Goal: Transaction & Acquisition: Purchase product/service

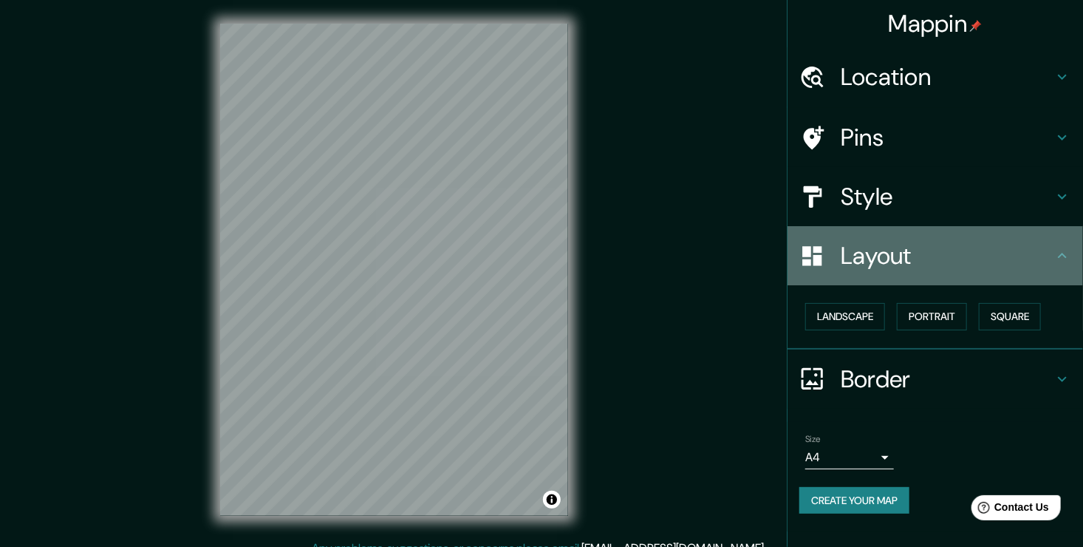
click at [993, 259] on h4 "Layout" at bounding box center [947, 256] width 213 height 30
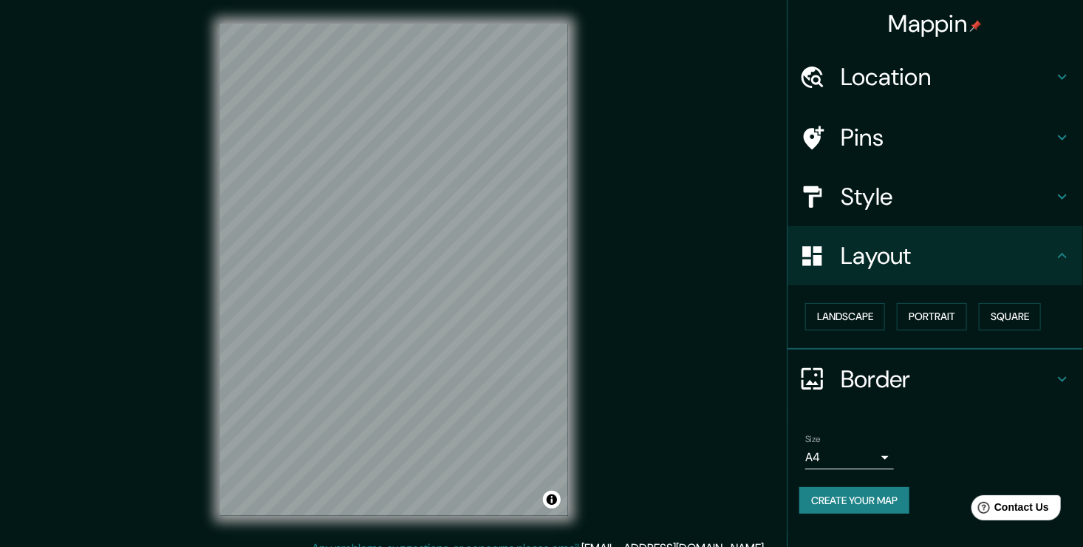
click at [964, 207] on h4 "Style" at bounding box center [947, 197] width 213 height 30
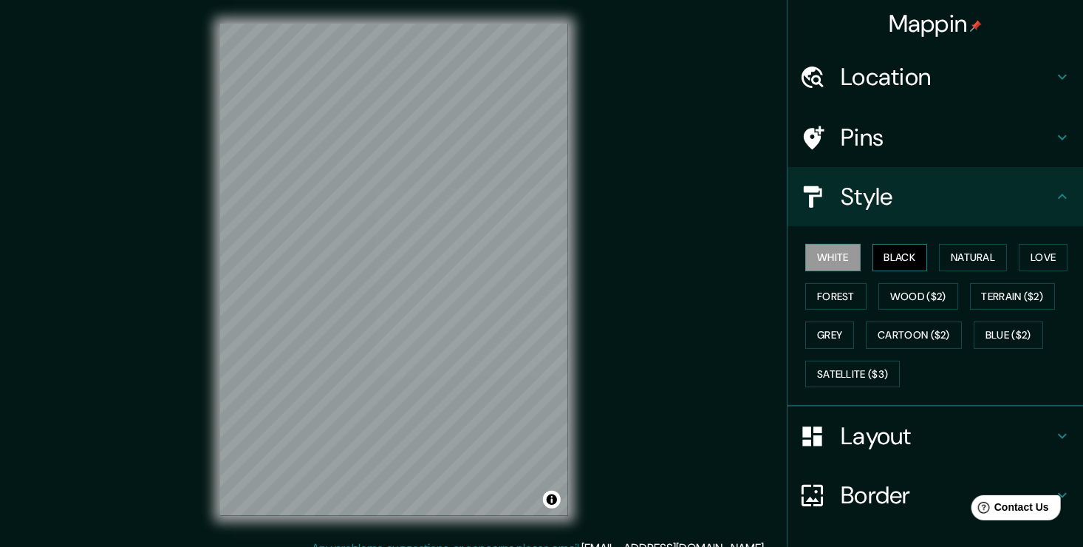
click at [896, 245] on button "Black" at bounding box center [900, 257] width 55 height 27
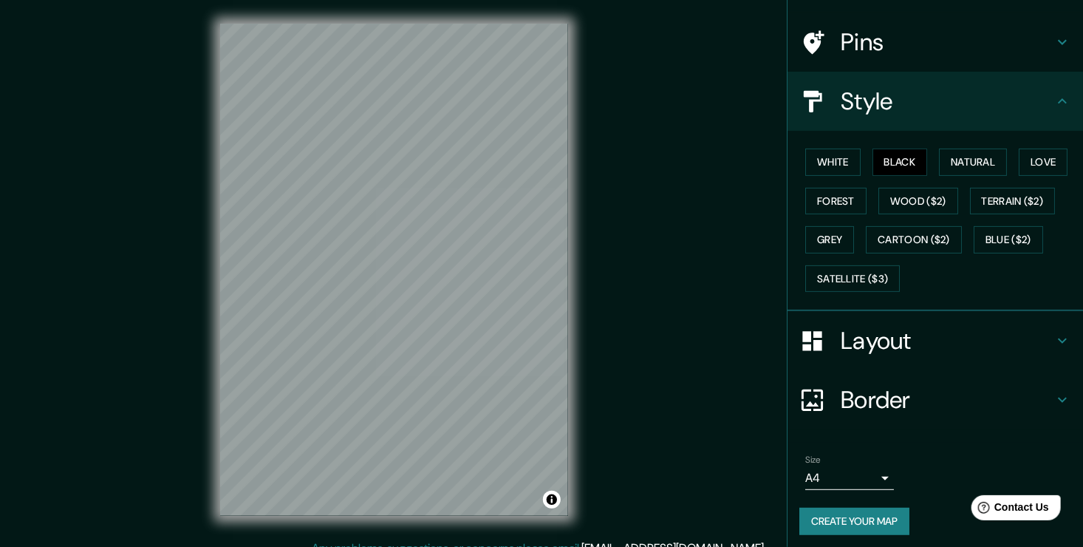
scroll to position [98, 0]
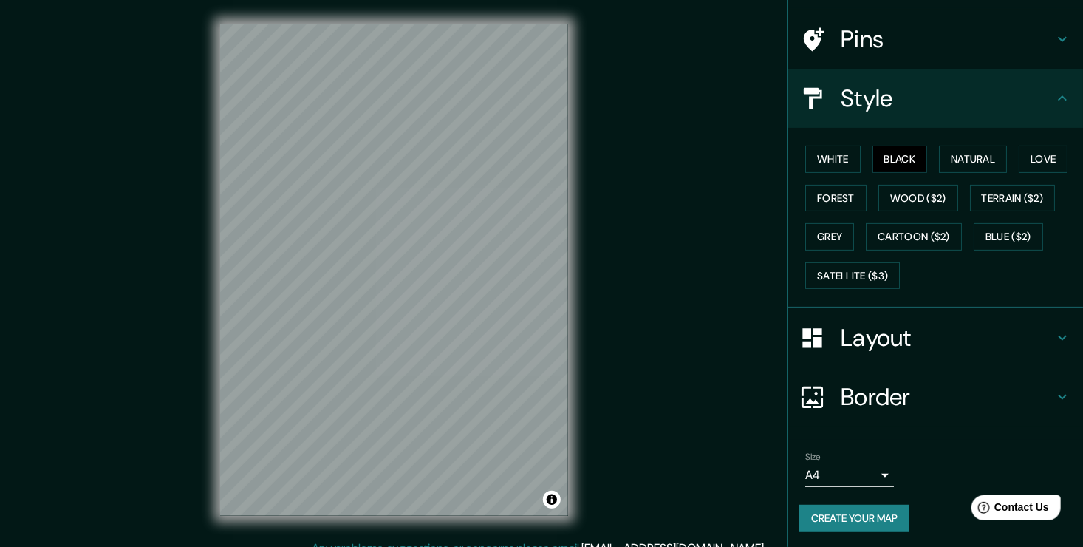
click at [865, 399] on h4 "Border" at bounding box center [947, 397] width 213 height 30
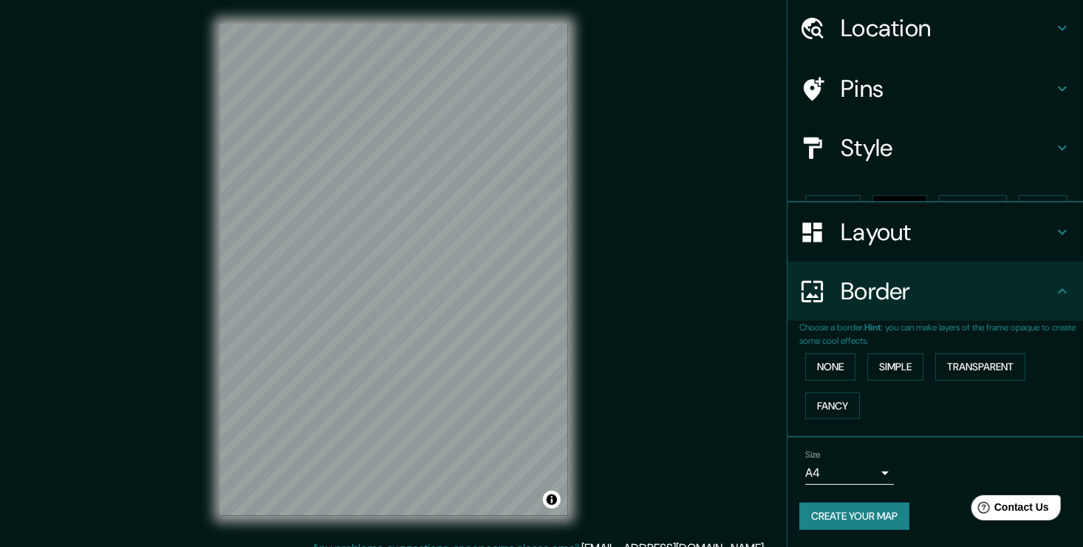
scroll to position [24, 0]
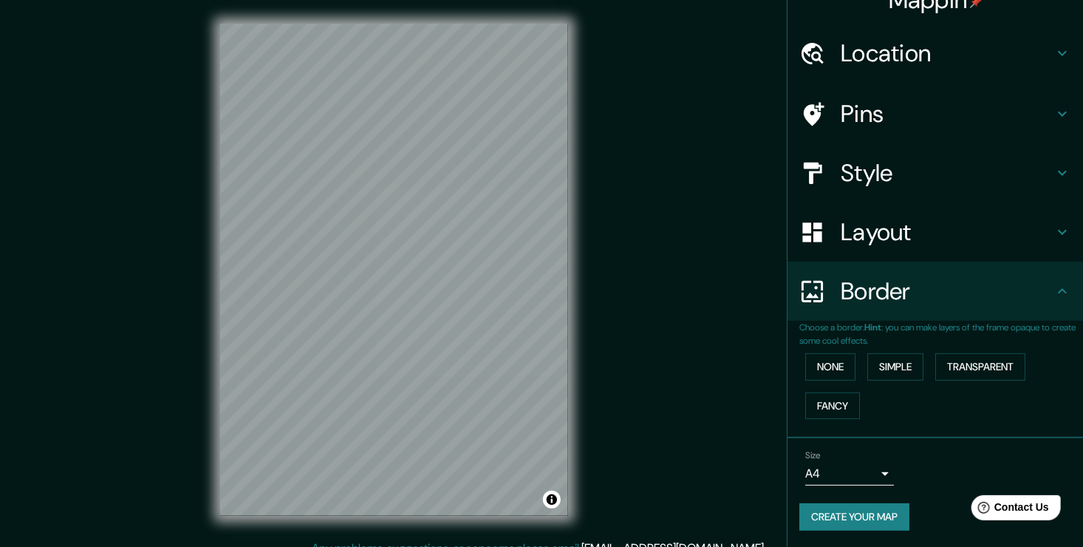
click at [893, 401] on div "None Simple Transparent Fancy" at bounding box center [942, 386] width 284 height 78
click at [861, 516] on button "Create your map" at bounding box center [855, 516] width 110 height 27
click at [680, 359] on div "Mappin Location [GEOGRAPHIC_DATA], [GEOGRAPHIC_DATA], [GEOGRAPHIC_DATA] Pins St…" at bounding box center [541, 281] width 1083 height 563
click at [882, 508] on button "Create your map" at bounding box center [855, 516] width 110 height 27
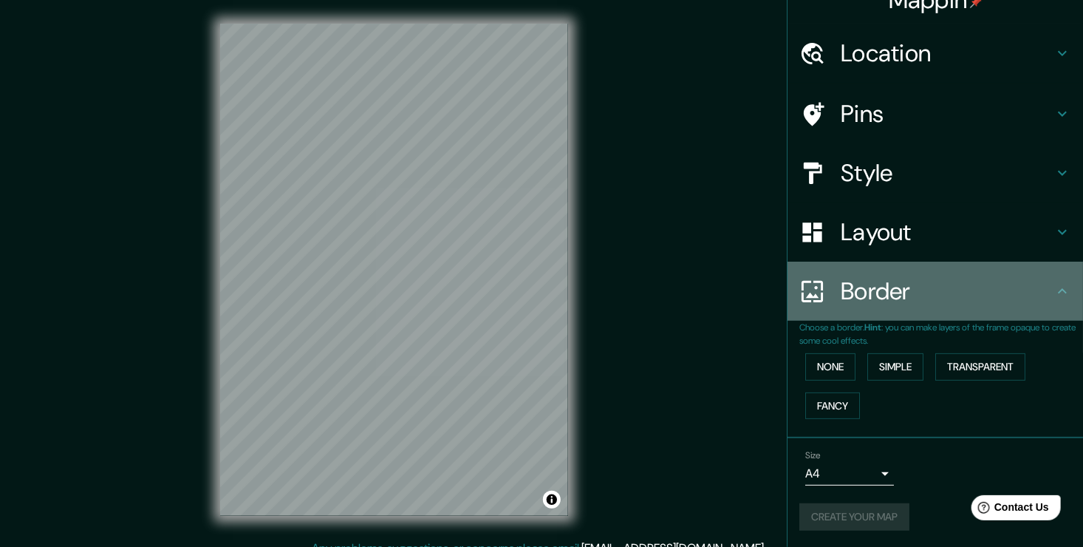
click at [1054, 290] on icon at bounding box center [1063, 291] width 18 height 18
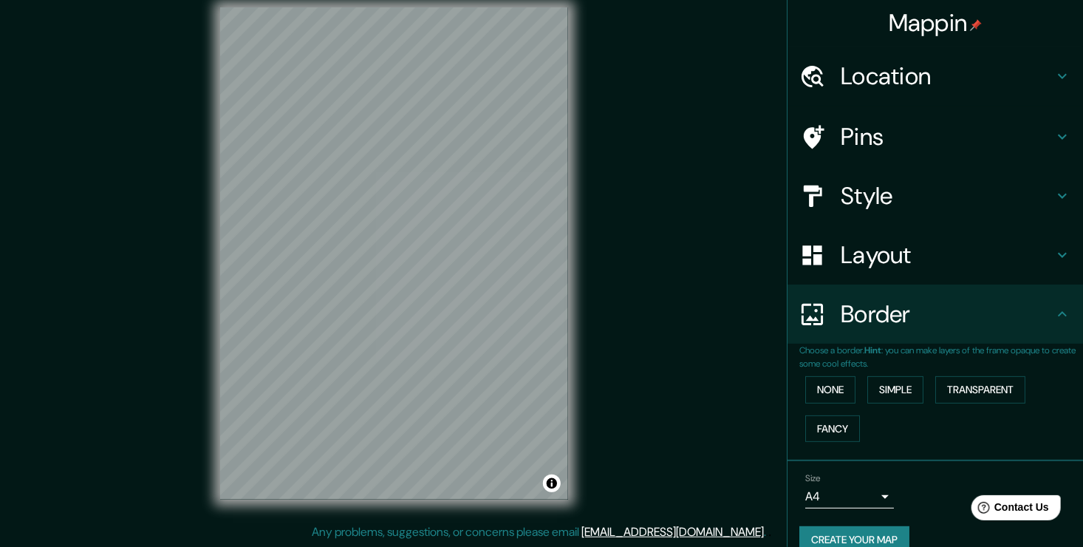
scroll to position [0, 0]
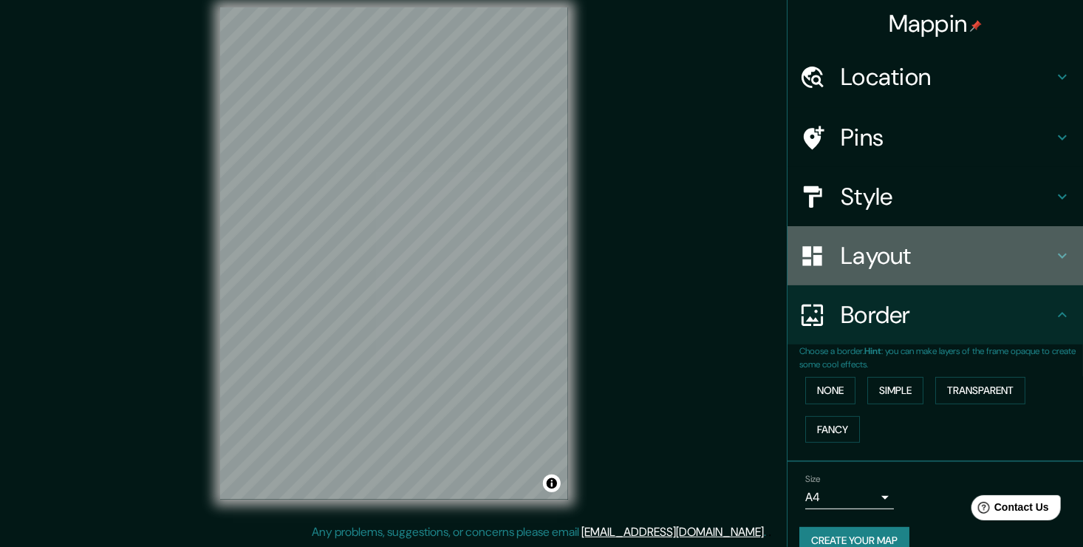
click at [950, 242] on h4 "Layout" at bounding box center [947, 256] width 213 height 30
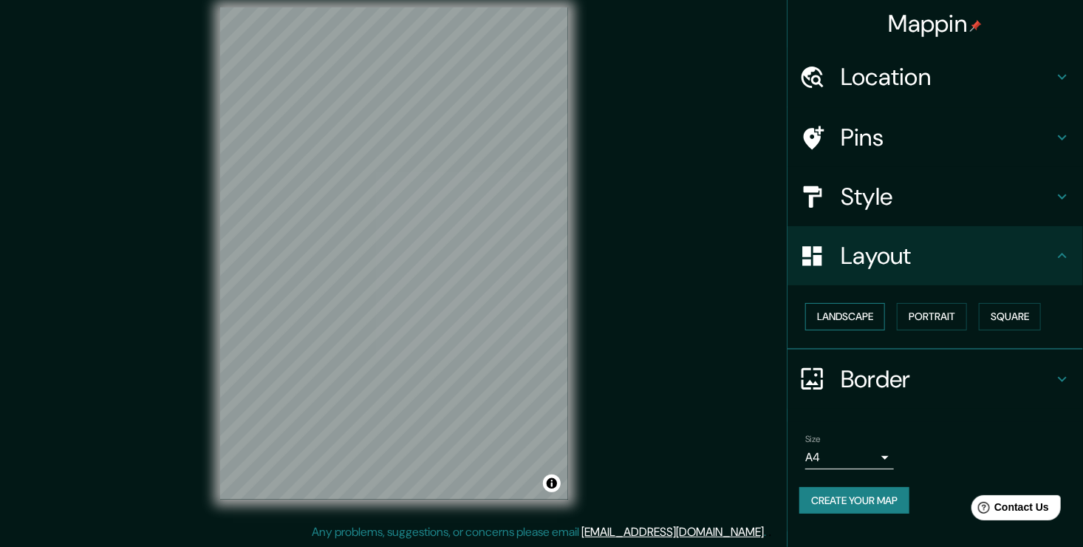
click at [867, 318] on button "Landscape" at bounding box center [845, 316] width 80 height 27
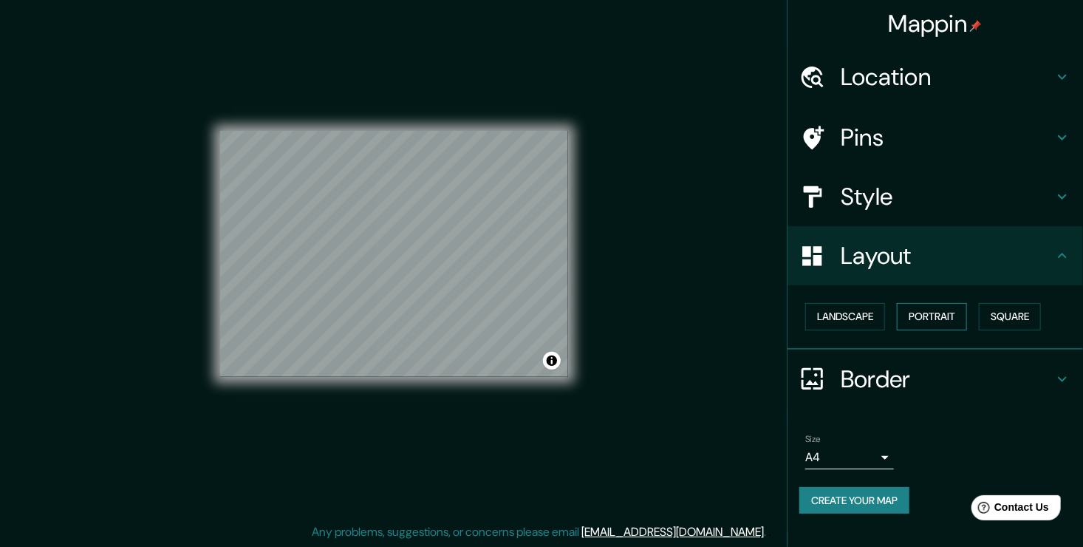
click at [942, 305] on button "Portrait" at bounding box center [932, 316] width 70 height 27
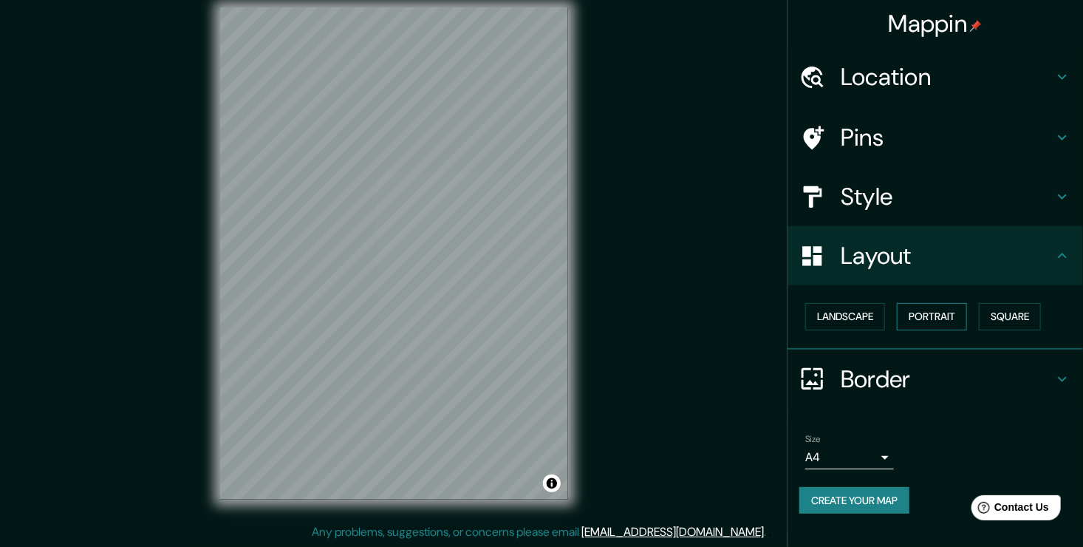
click at [952, 316] on button "Portrait" at bounding box center [932, 316] width 70 height 27
click at [1012, 316] on button "Square" at bounding box center [1010, 316] width 62 height 27
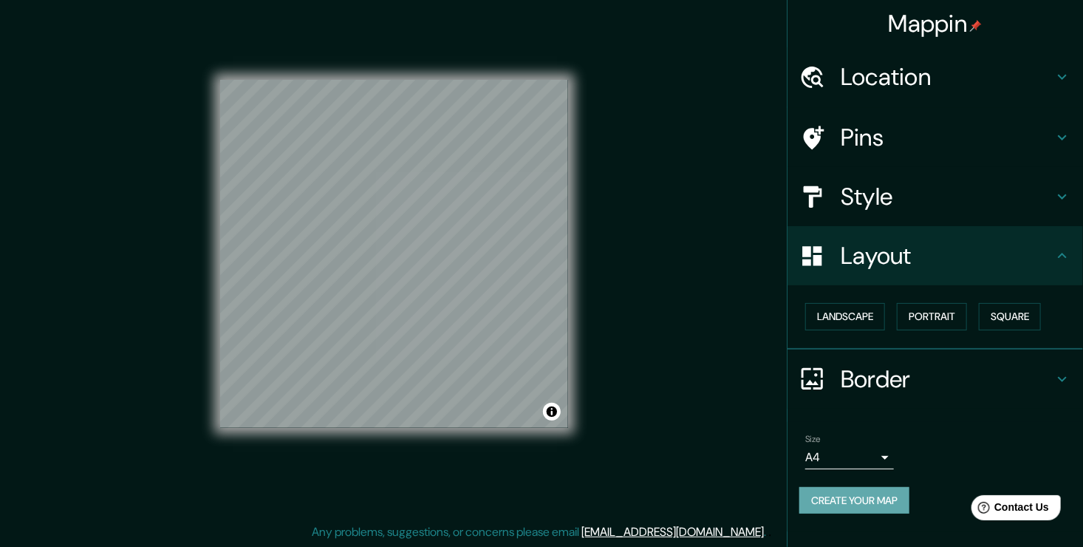
click at [868, 497] on button "Create your map" at bounding box center [855, 500] width 110 height 27
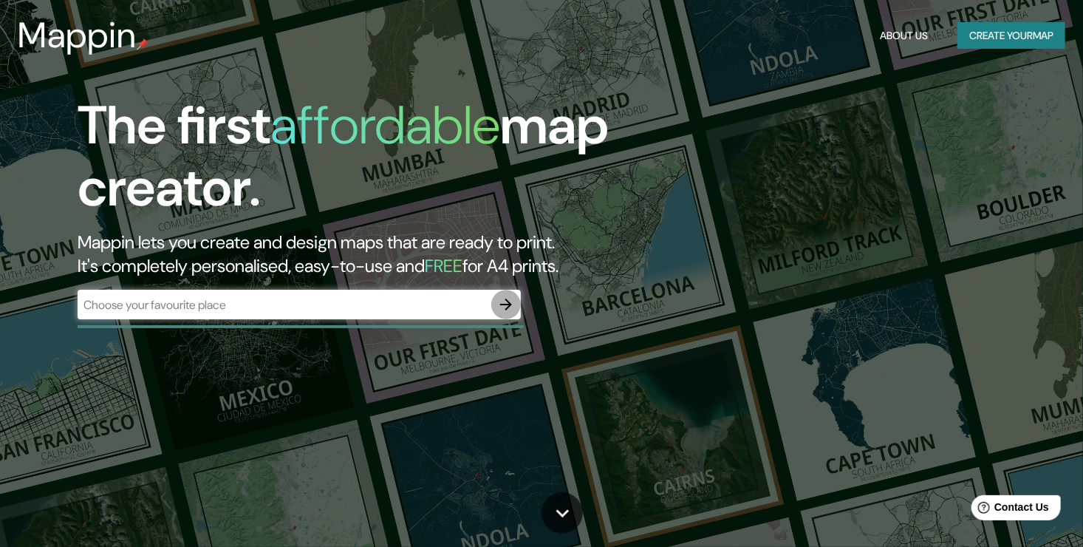
click at [509, 307] on icon "button" at bounding box center [506, 305] width 18 height 18
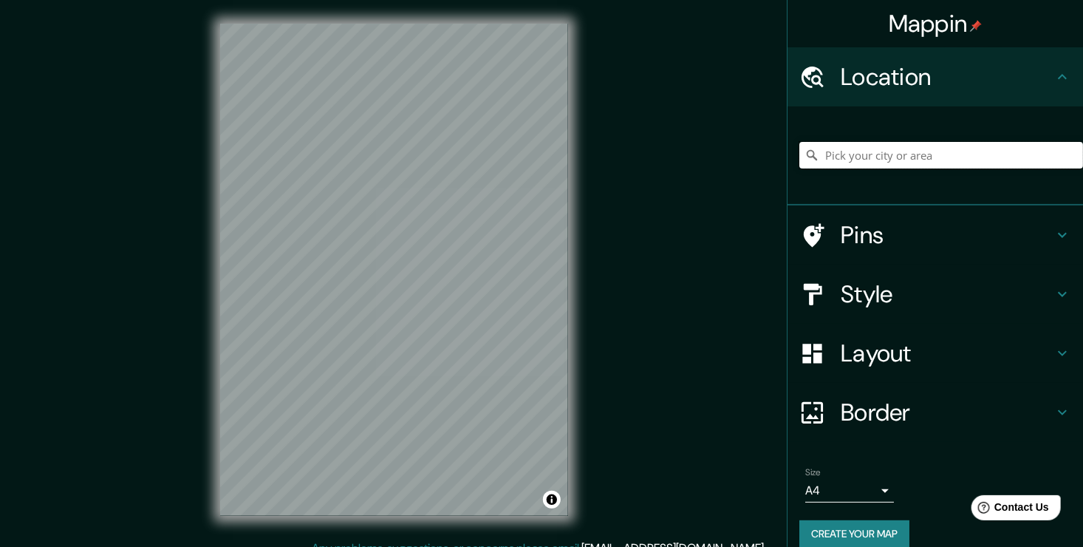
click at [856, 156] on input "Pick your city or area" at bounding box center [942, 155] width 284 height 27
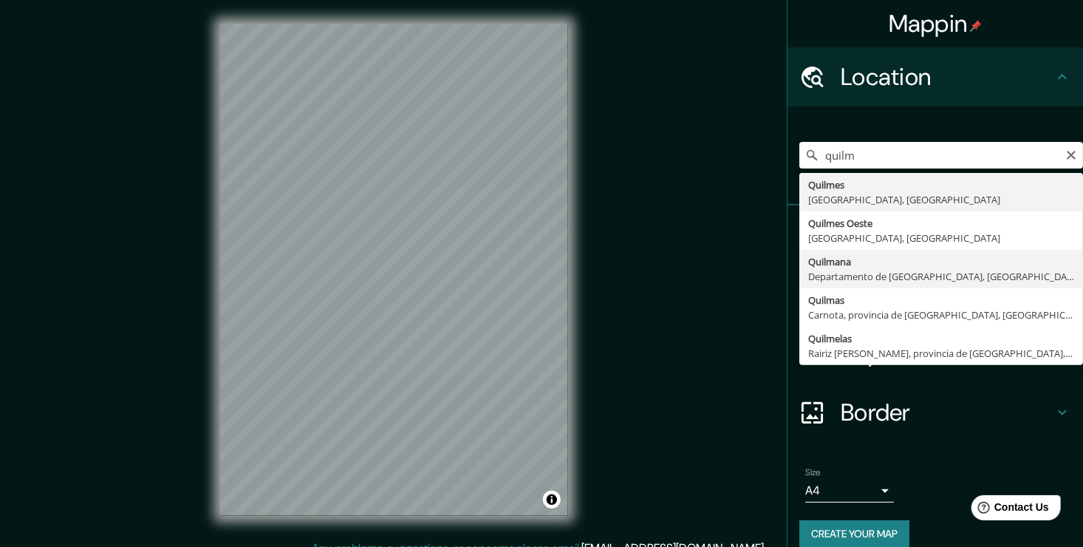
type input "Quilmana, [GEOGRAPHIC_DATA], [GEOGRAPHIC_DATA]"
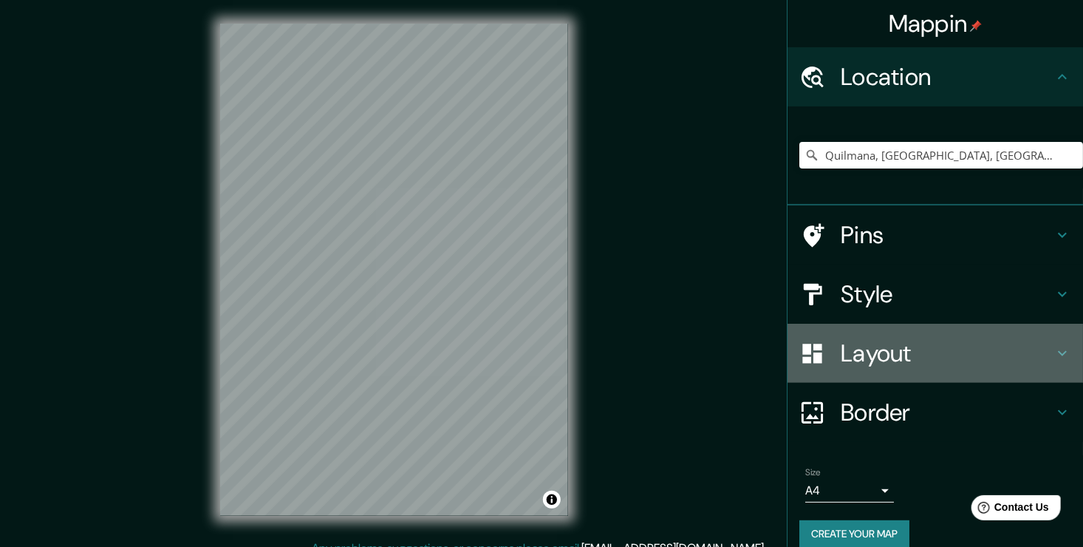
click at [907, 355] on h4 "Layout" at bounding box center [947, 353] width 213 height 30
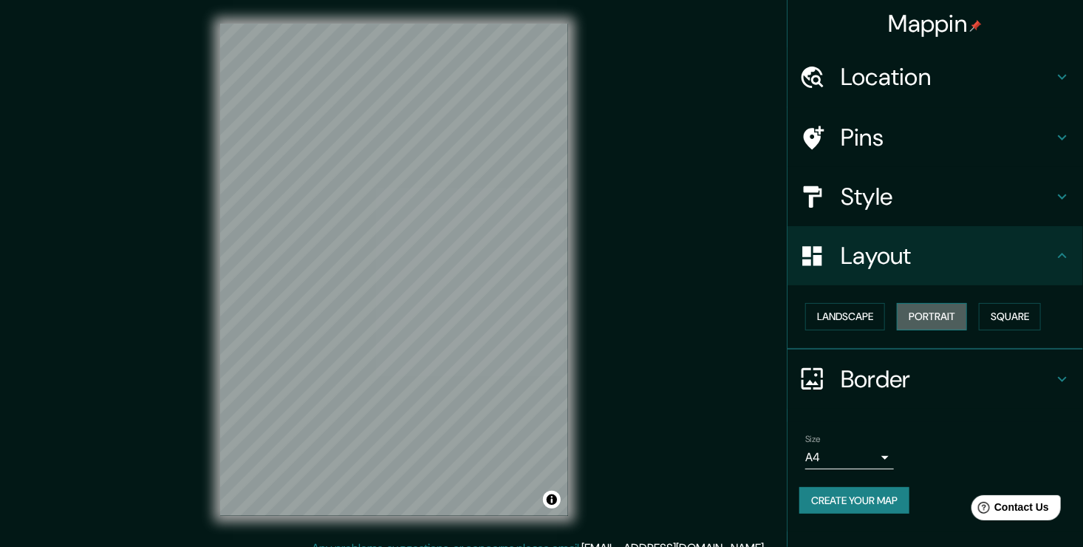
click at [966, 318] on button "Portrait" at bounding box center [932, 316] width 70 height 27
click at [1008, 316] on button "Square" at bounding box center [1010, 316] width 62 height 27
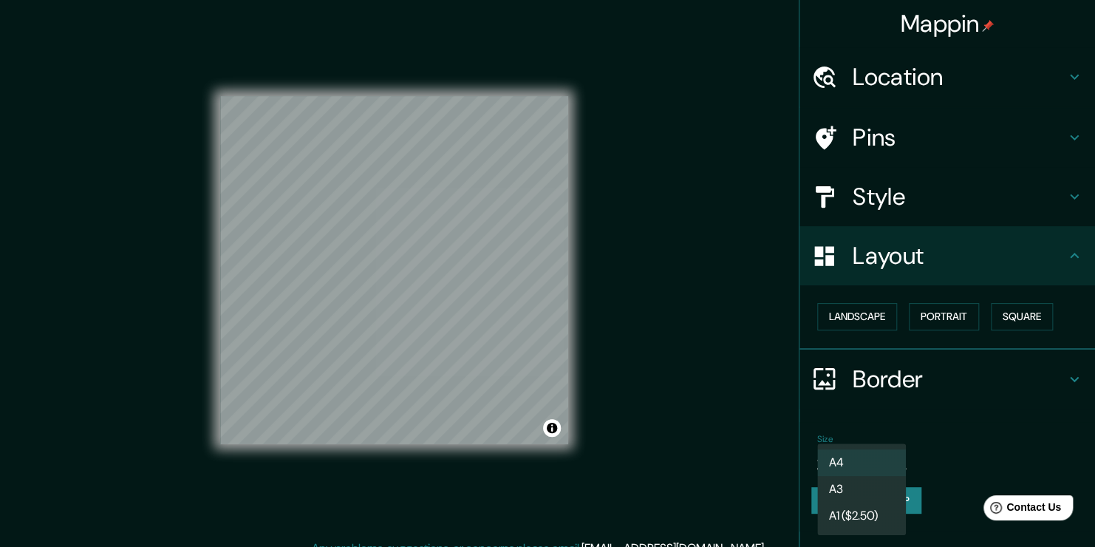
click at [884, 457] on body "Mappin Location Quilmana, Departamento de Lima, Perú Pins Style Layout Landscap…" at bounding box center [547, 273] width 1095 height 547
click at [944, 436] on div at bounding box center [547, 273] width 1095 height 547
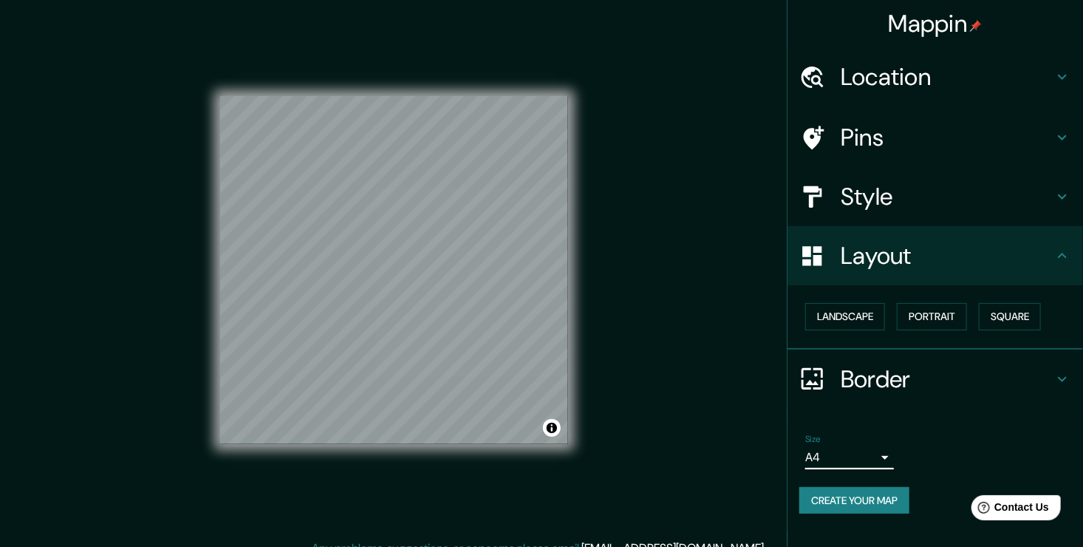
click at [898, 204] on h4 "Style" at bounding box center [947, 197] width 213 height 30
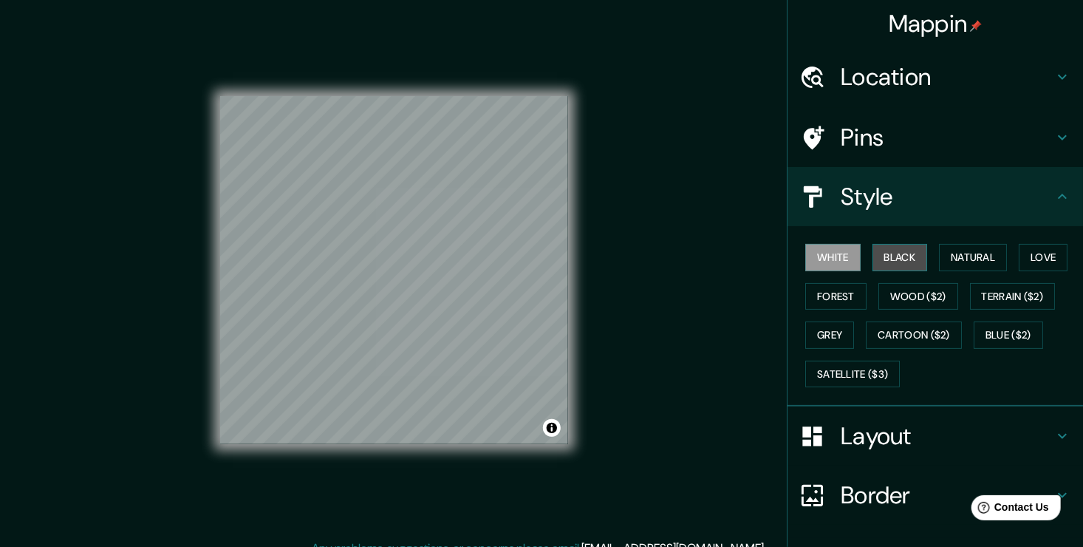
click at [896, 259] on button "Black" at bounding box center [900, 257] width 55 height 27
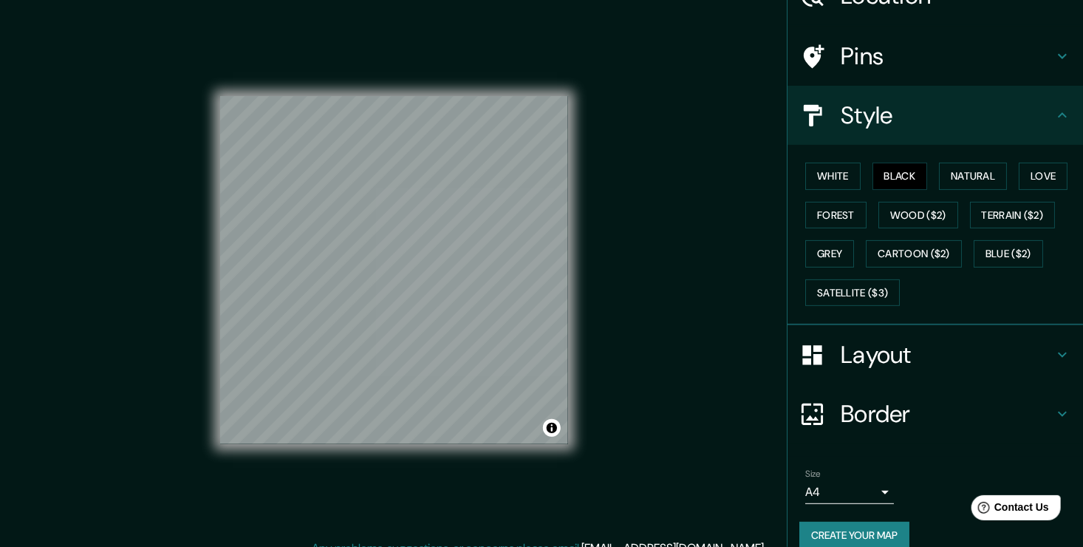
scroll to position [98, 0]
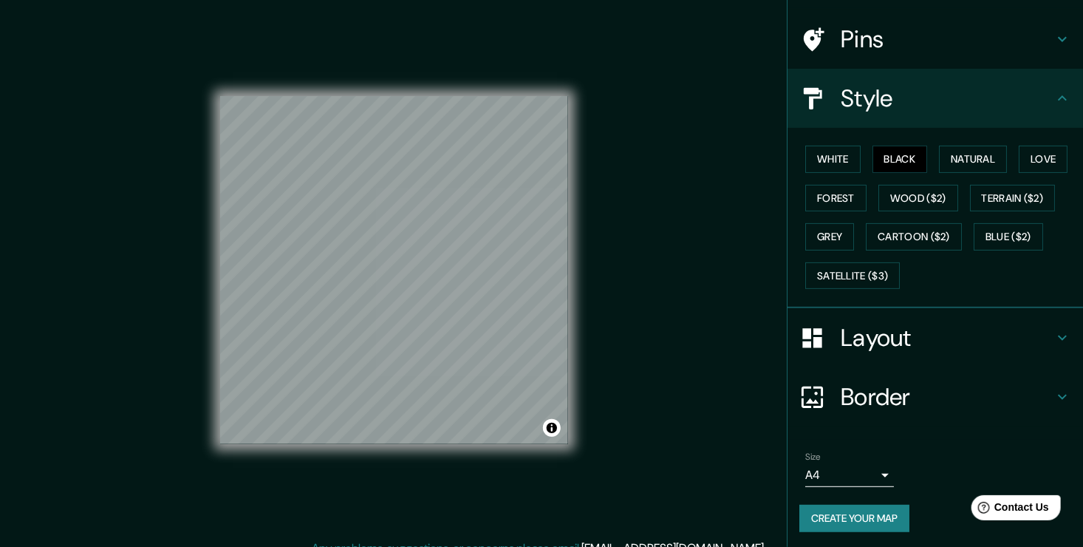
click at [853, 510] on button "Create your map" at bounding box center [855, 518] width 110 height 27
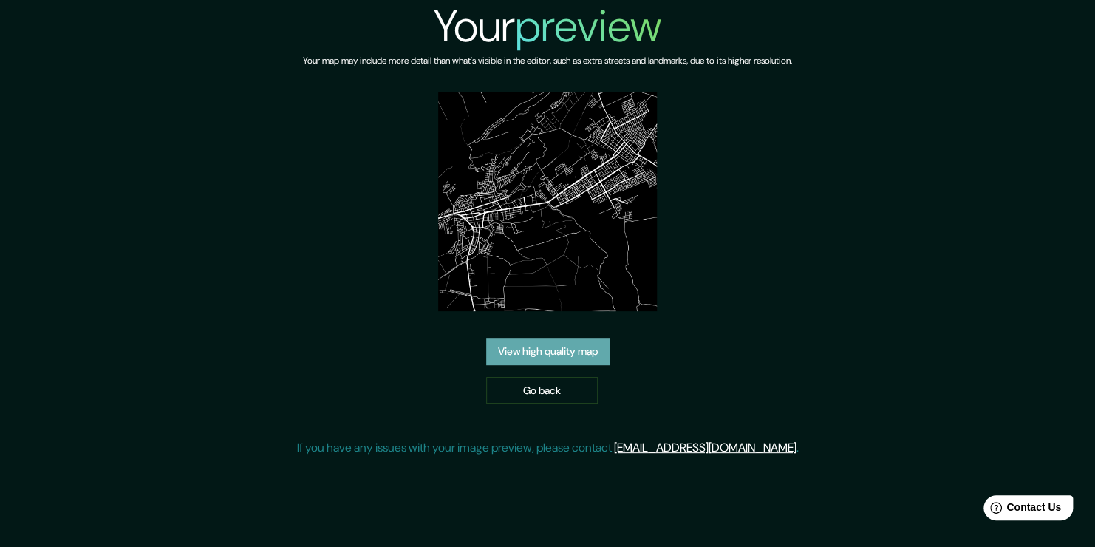
click at [552, 348] on link "View high quality map" at bounding box center [547, 351] width 123 height 27
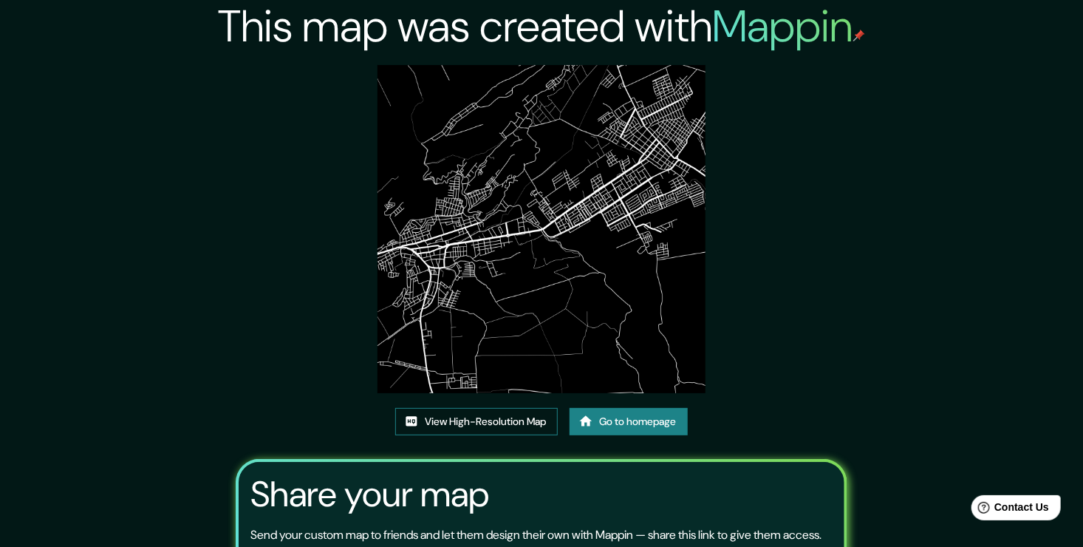
click at [515, 105] on div "This map was created with Mappin View High-Resolution Map Go to homepage Share …" at bounding box center [542, 340] width 647 height 680
click at [299, 374] on div "This map was created with Mappin View High-Resolution Map Go to homepage Share …" at bounding box center [542, 340] width 647 height 680
